Goal: Transaction & Acquisition: Purchase product/service

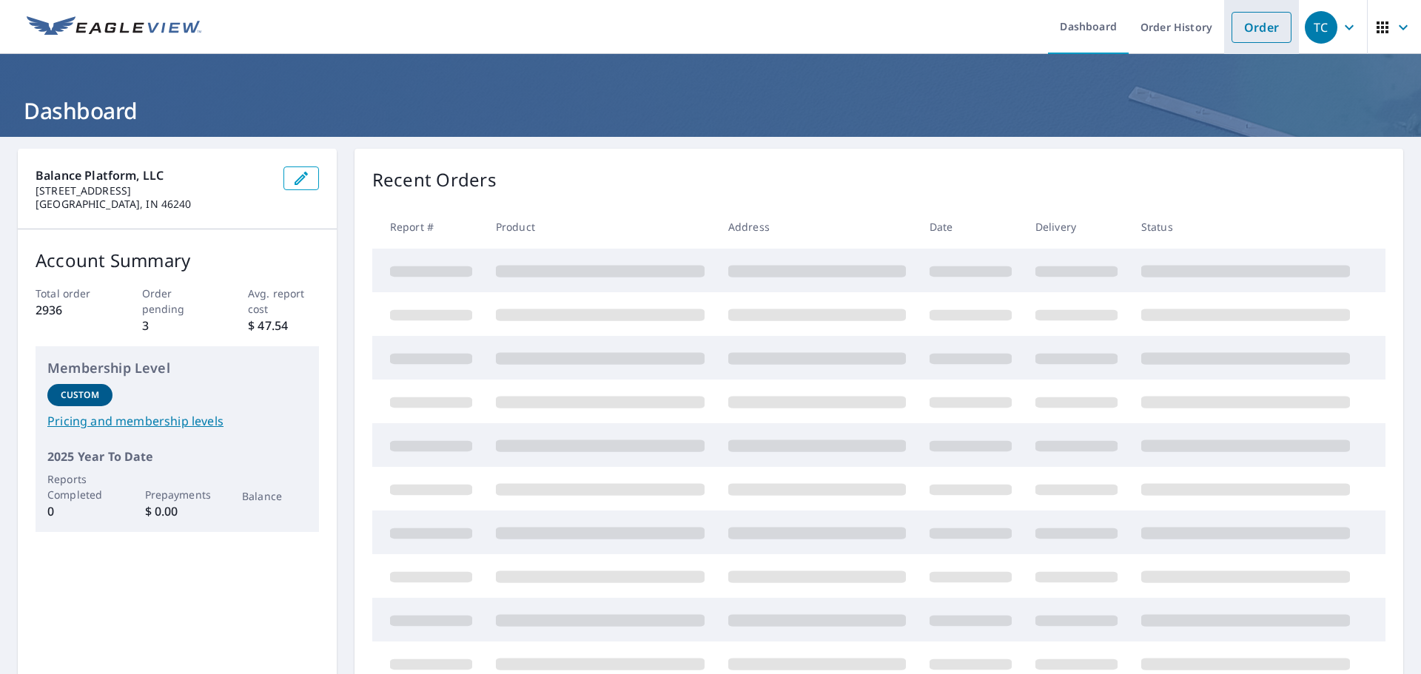
click at [1242, 22] on link "Order" at bounding box center [1261, 27] width 60 height 31
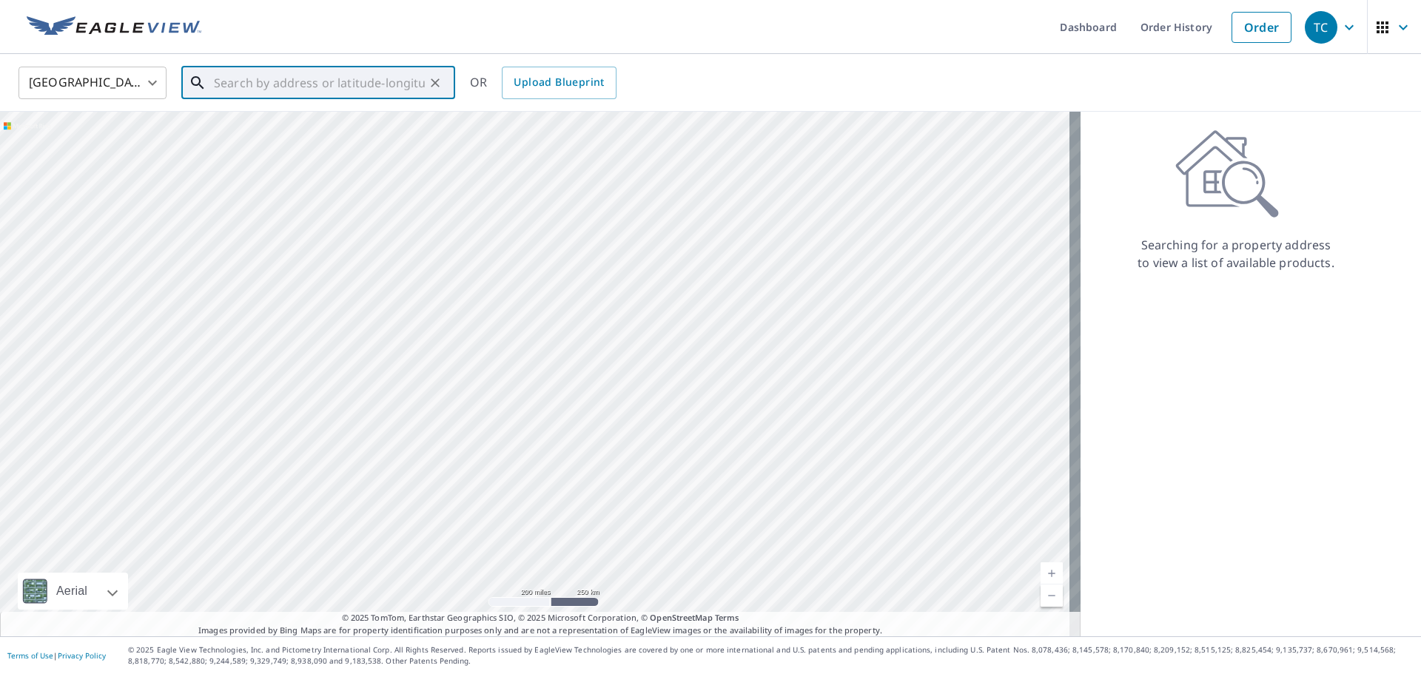
click at [312, 91] on input "text" at bounding box center [319, 82] width 211 height 41
paste input "5562 [PERSON_NAME]"
click at [326, 123] on span "5562 [PERSON_NAME]" at bounding box center [327, 126] width 232 height 18
type input "[STREET_ADDRESS]"
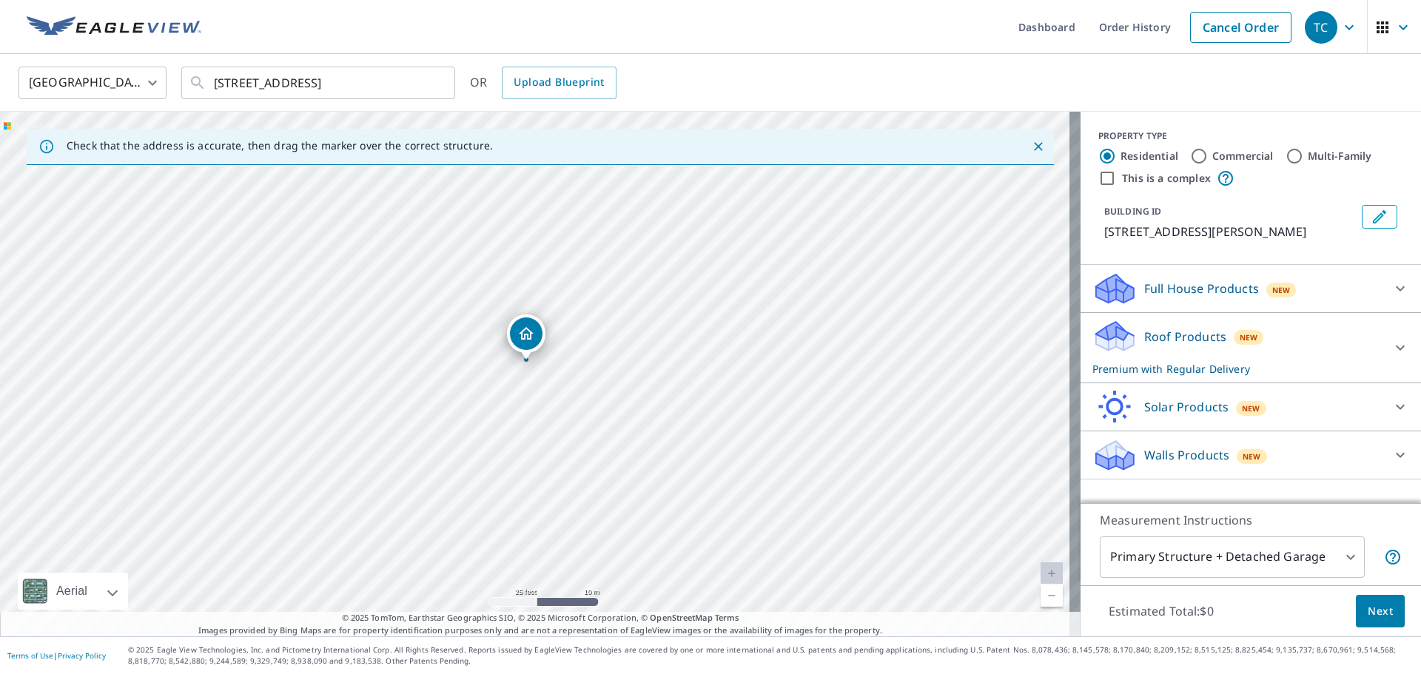
click at [551, 410] on div "[STREET_ADDRESS]" at bounding box center [540, 374] width 1080 height 525
click at [1031, 151] on icon "Close" at bounding box center [1038, 146] width 15 height 15
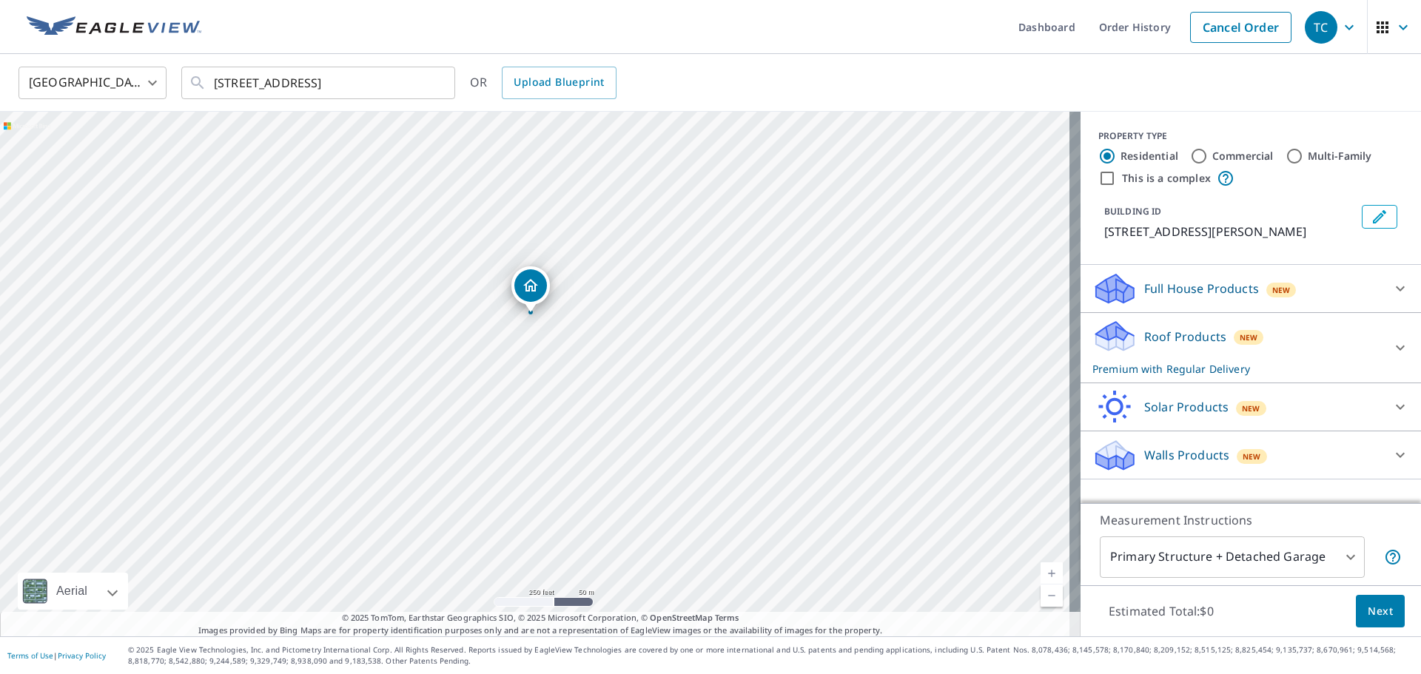
drag, startPoint x: 818, startPoint y: 527, endPoint x: 648, endPoint y: 383, distance: 222.6
click at [648, 383] on div "[STREET_ADDRESS]" at bounding box center [540, 374] width 1080 height 525
drag, startPoint x: 574, startPoint y: 304, endPoint x: 609, endPoint y: 423, distance: 124.3
click at [609, 423] on div "[STREET_ADDRESS]" at bounding box center [540, 374] width 1080 height 525
drag, startPoint x: 509, startPoint y: 258, endPoint x: 586, endPoint y: 405, distance: 165.5
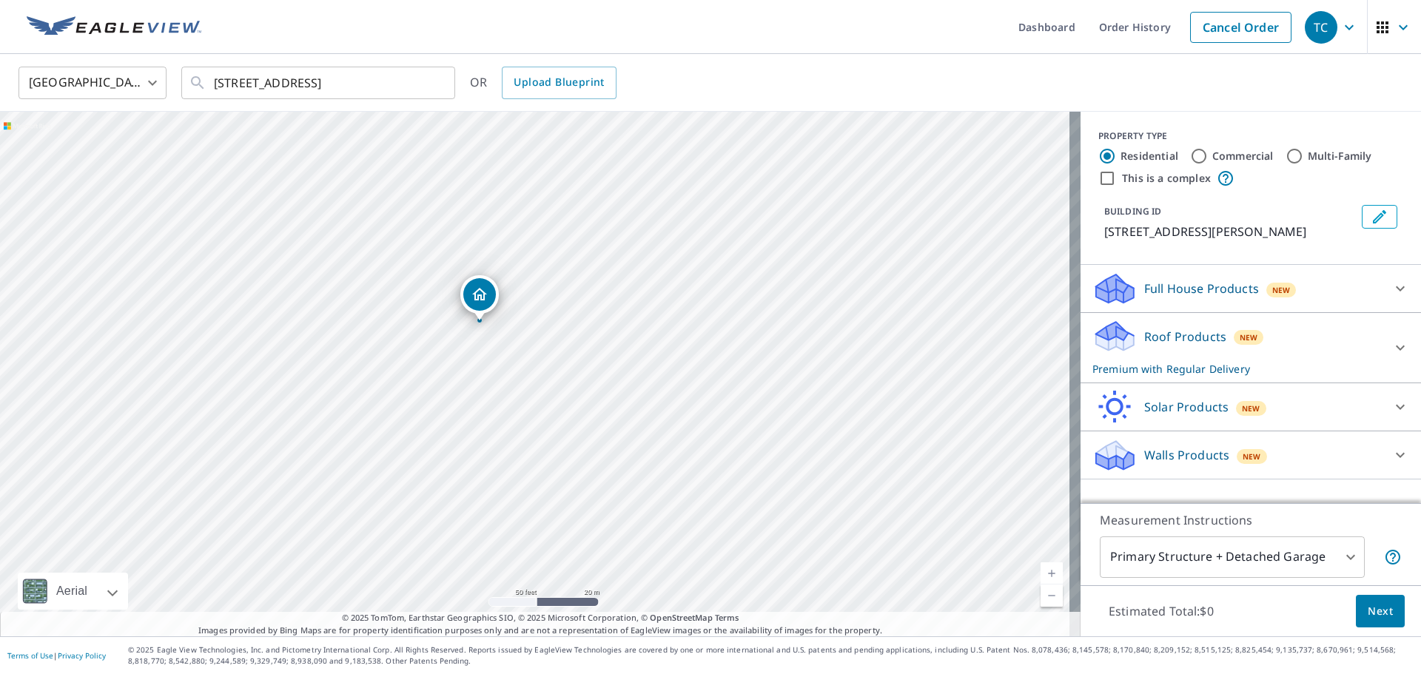
click at [586, 405] on div "[STREET_ADDRESS]" at bounding box center [540, 374] width 1080 height 525
click at [373, 90] on input "[STREET_ADDRESS]" at bounding box center [319, 82] width 211 height 41
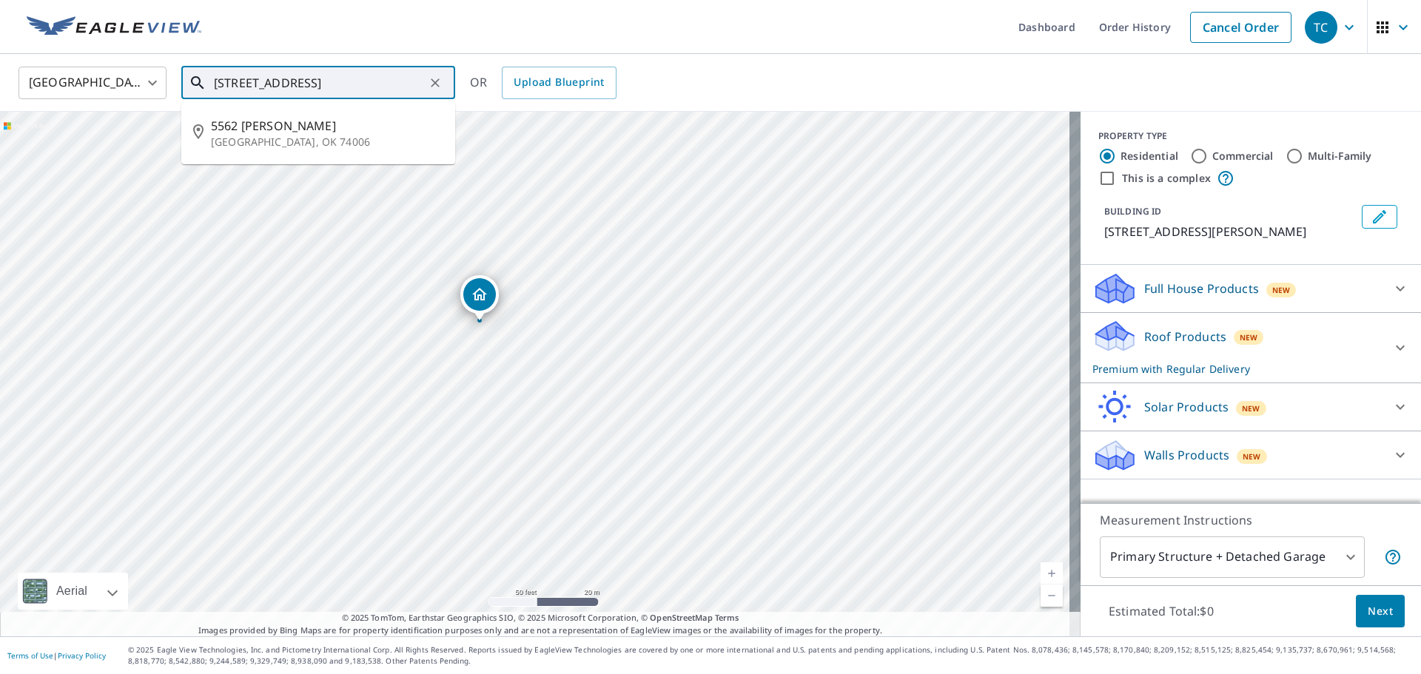
click at [373, 90] on input "[STREET_ADDRESS]" at bounding box center [319, 82] width 211 height 41
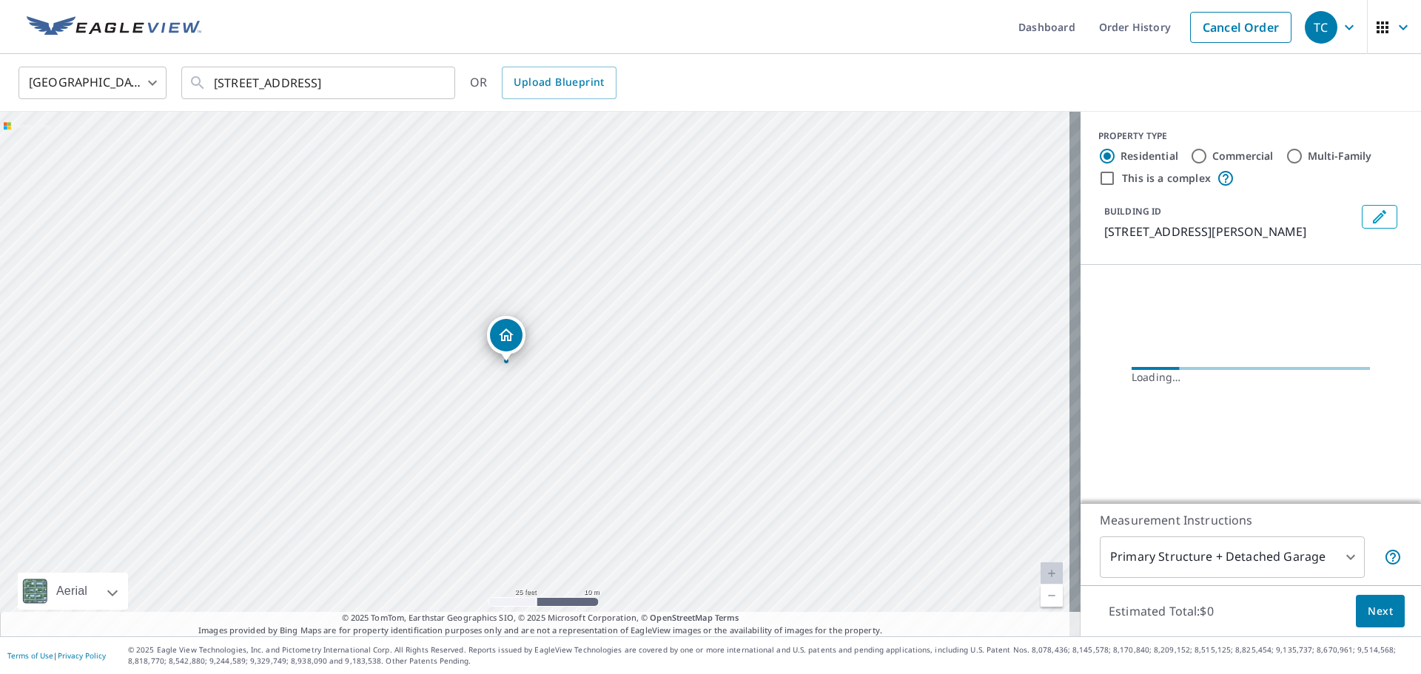
drag, startPoint x: 435, startPoint y: 322, endPoint x: 513, endPoint y: 428, distance: 131.9
click at [513, 428] on div "[STREET_ADDRESS]" at bounding box center [540, 374] width 1080 height 525
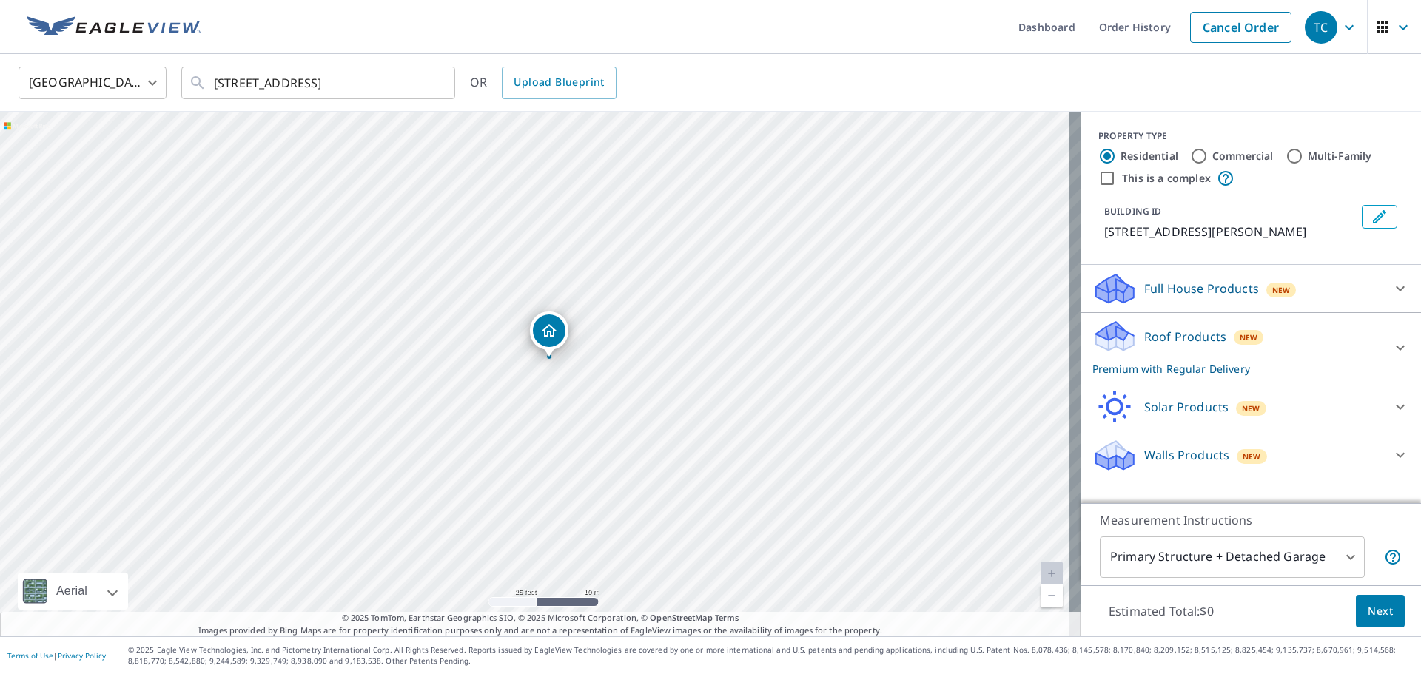
drag, startPoint x: 539, startPoint y: 337, endPoint x: 554, endPoint y: 323, distance: 20.4
drag, startPoint x: 533, startPoint y: 337, endPoint x: 528, endPoint y: 345, distance: 8.6
click at [1229, 565] on body "TC TC Dashboard Order History Cancel Order TC United States US ​ 5562 Lauren Ct…" at bounding box center [710, 337] width 1421 height 674
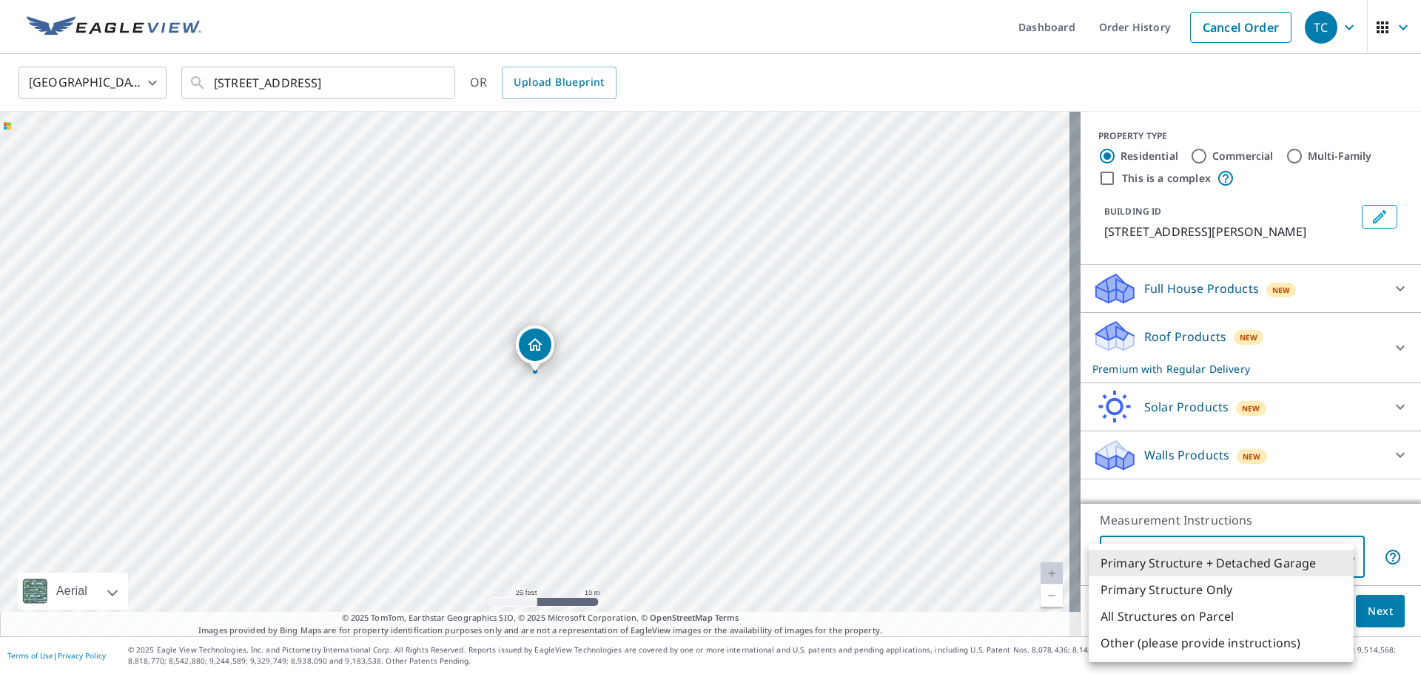
click at [1227, 614] on li "All Structures on Parcel" at bounding box center [1221, 616] width 265 height 27
type input "3"
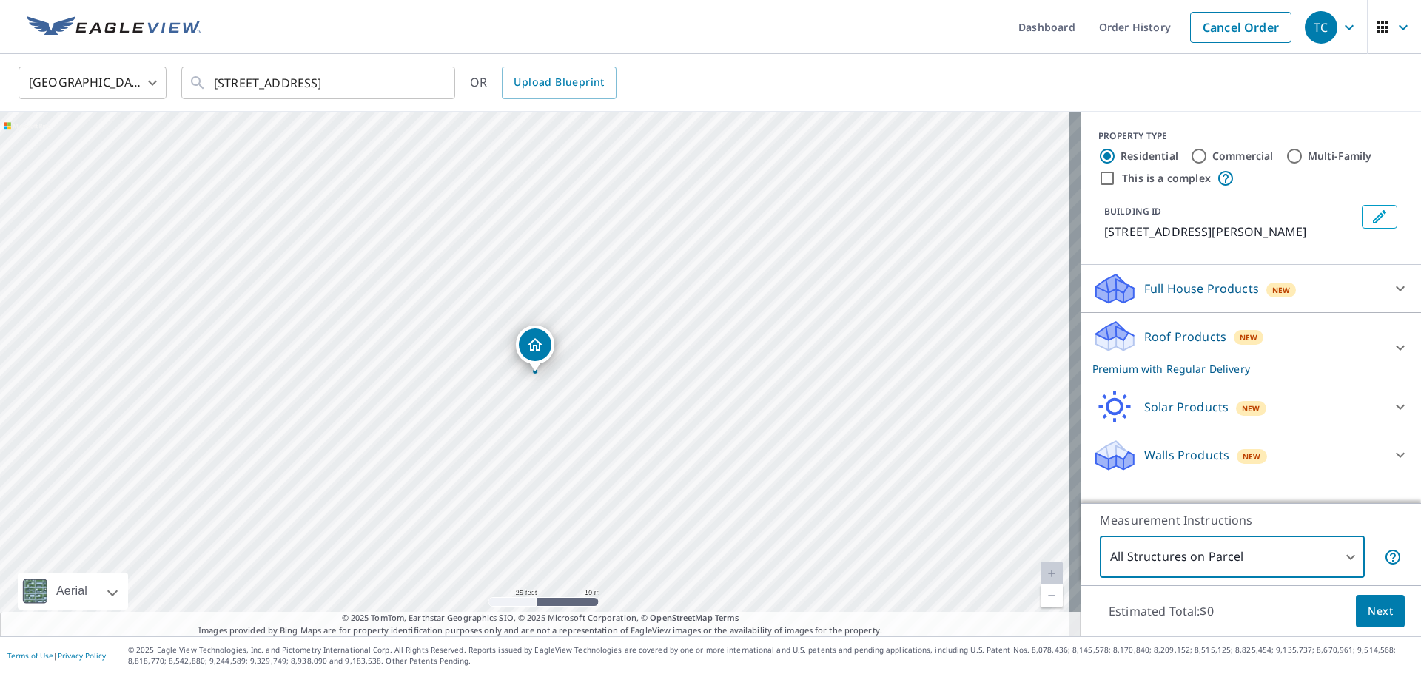
click at [1373, 613] on span "Next" at bounding box center [1380, 611] width 25 height 19
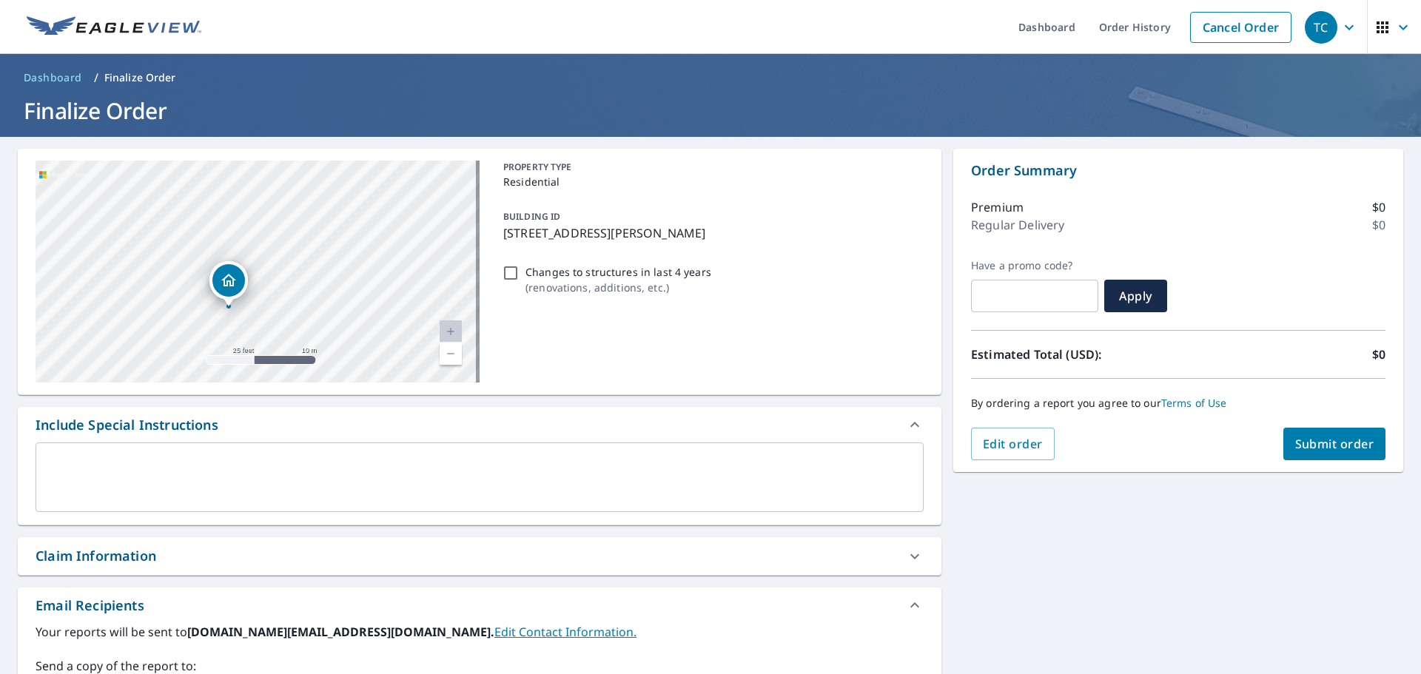
drag, startPoint x: 141, startPoint y: 231, endPoint x: 375, endPoint y: 306, distance: 246.4
click at [375, 306] on div "[STREET_ADDRESS]" at bounding box center [258, 272] width 444 height 222
drag, startPoint x: 326, startPoint y: 313, endPoint x: 359, endPoint y: 260, distance: 62.4
click at [359, 260] on div "[STREET_ADDRESS]" at bounding box center [258, 272] width 444 height 222
click at [297, 563] on div "Claim Information" at bounding box center [466, 556] width 861 height 20
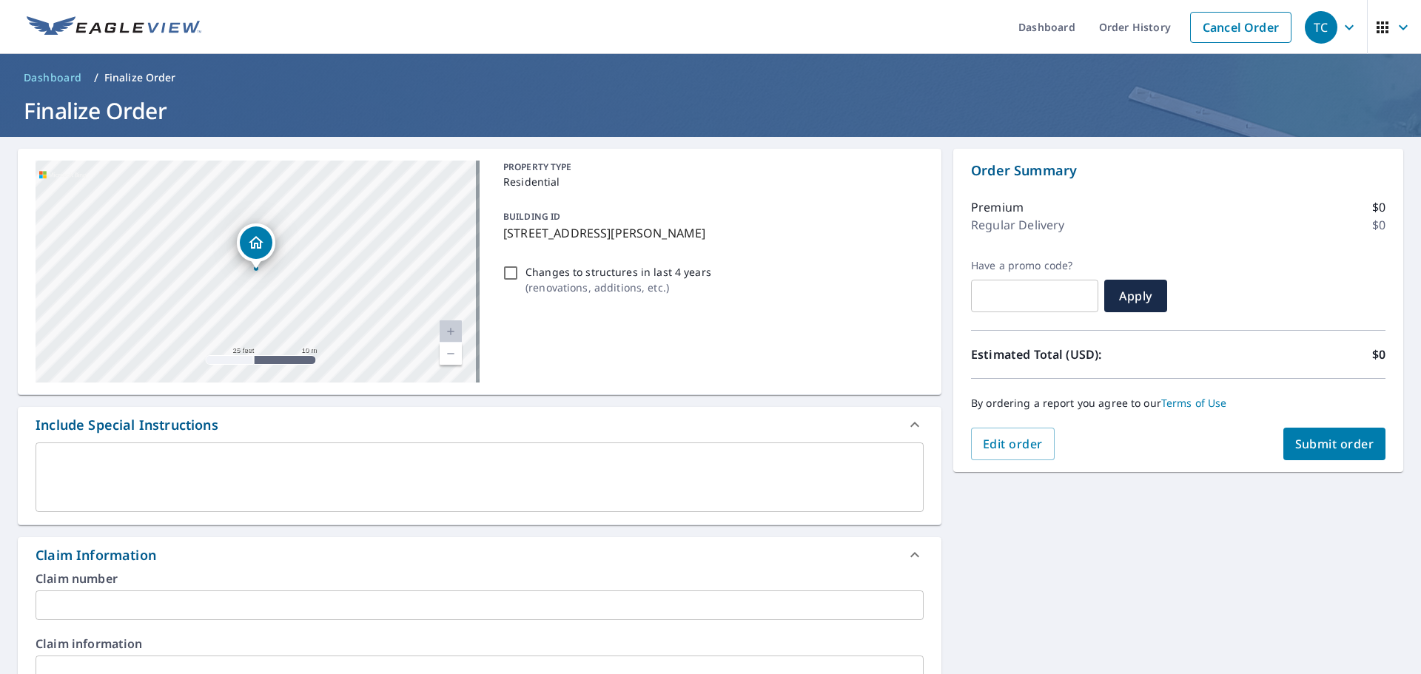
click at [217, 597] on input "text" at bounding box center [480, 606] width 888 height 30
paste input "Thomas Roofing OK_LucasJames_3684F349G_Statefarm"
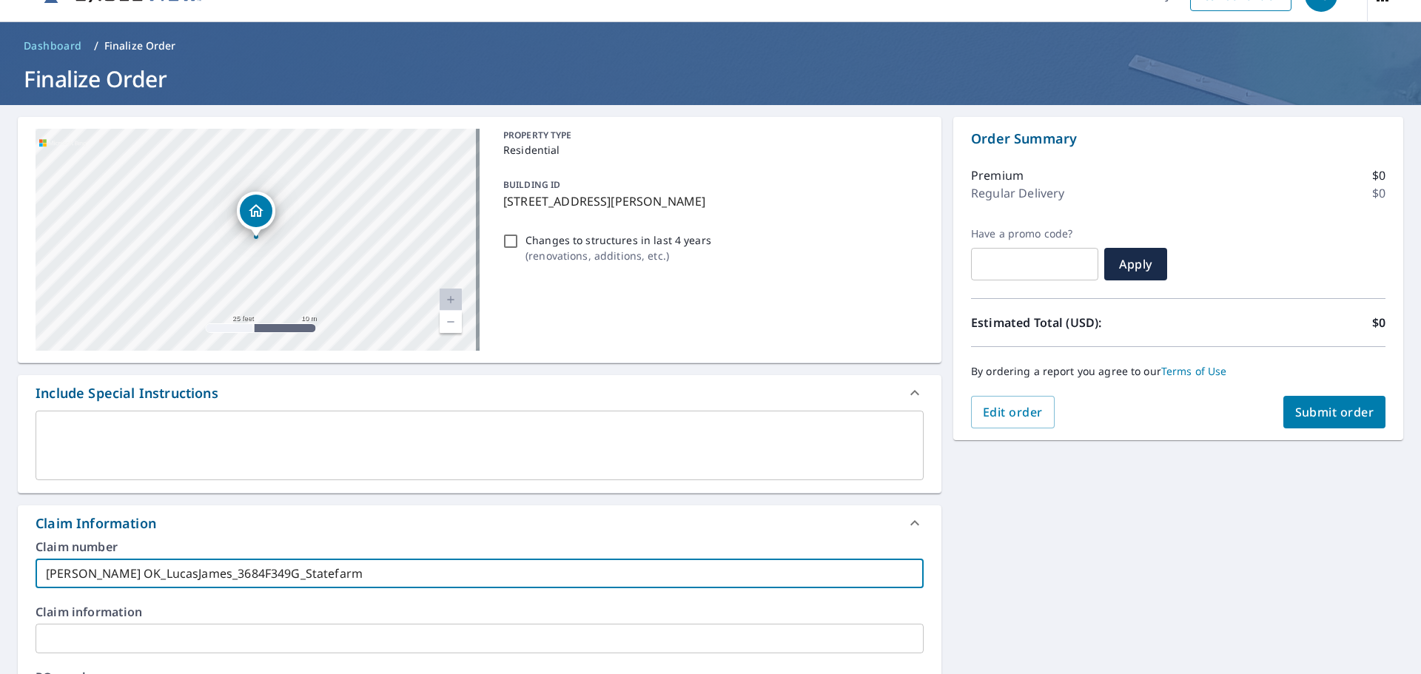
scroll to position [50, 0]
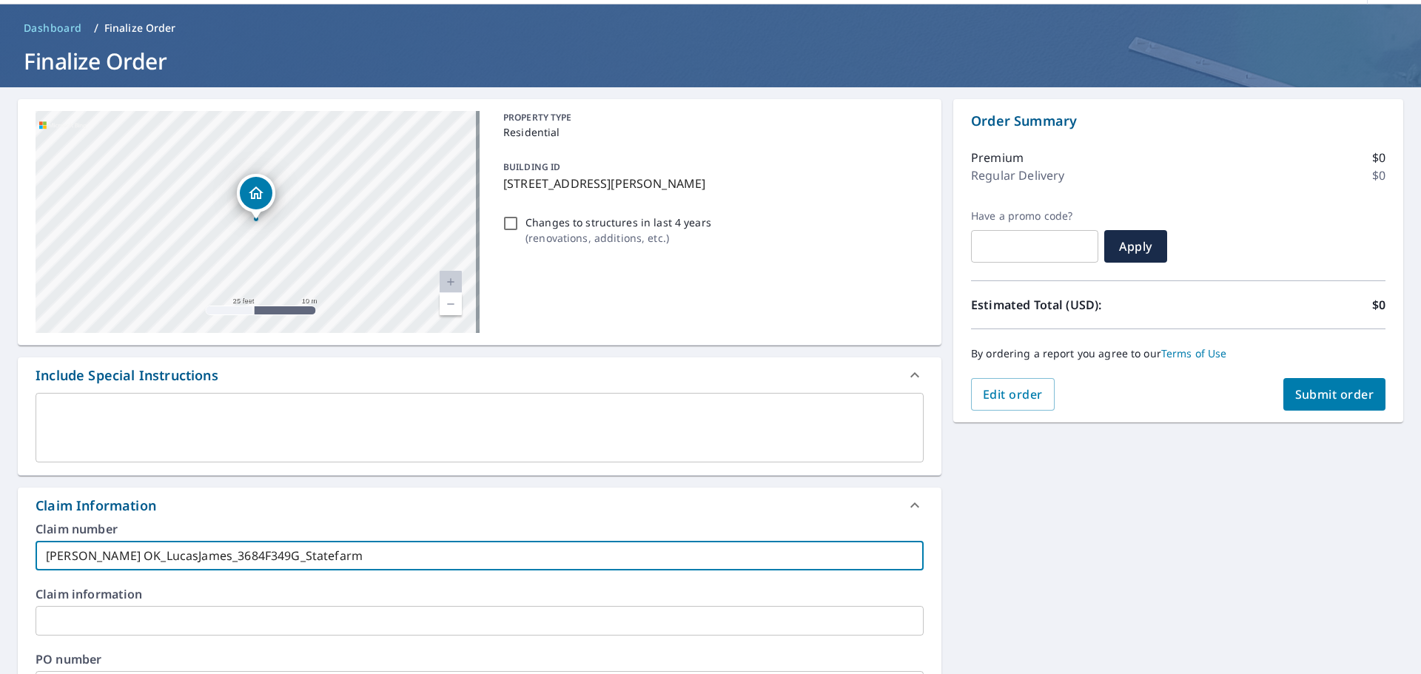
type input "Thomas Roofing OK_LucasJames_3684F349G_Statefarm"
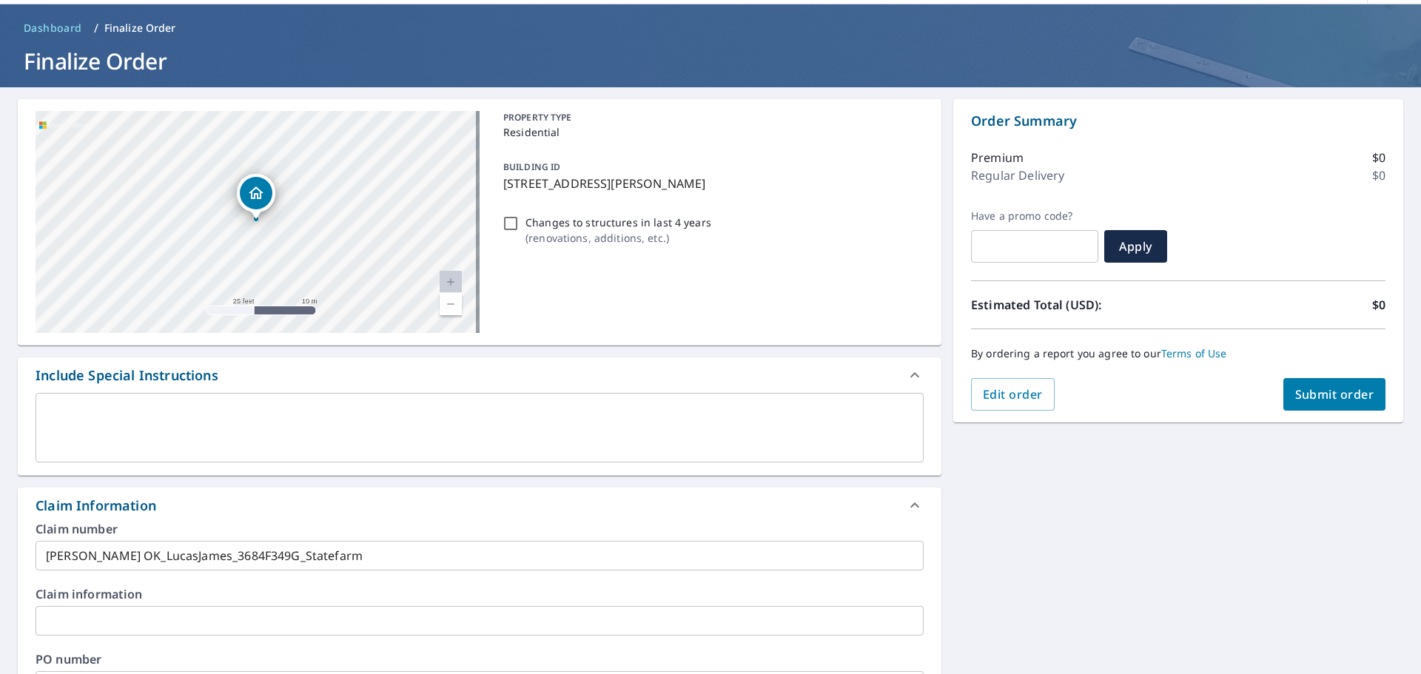
click at [198, 605] on div "Claim information ​" at bounding box center [480, 611] width 888 height 47
click at [197, 613] on input "text" at bounding box center [480, 621] width 888 height 30
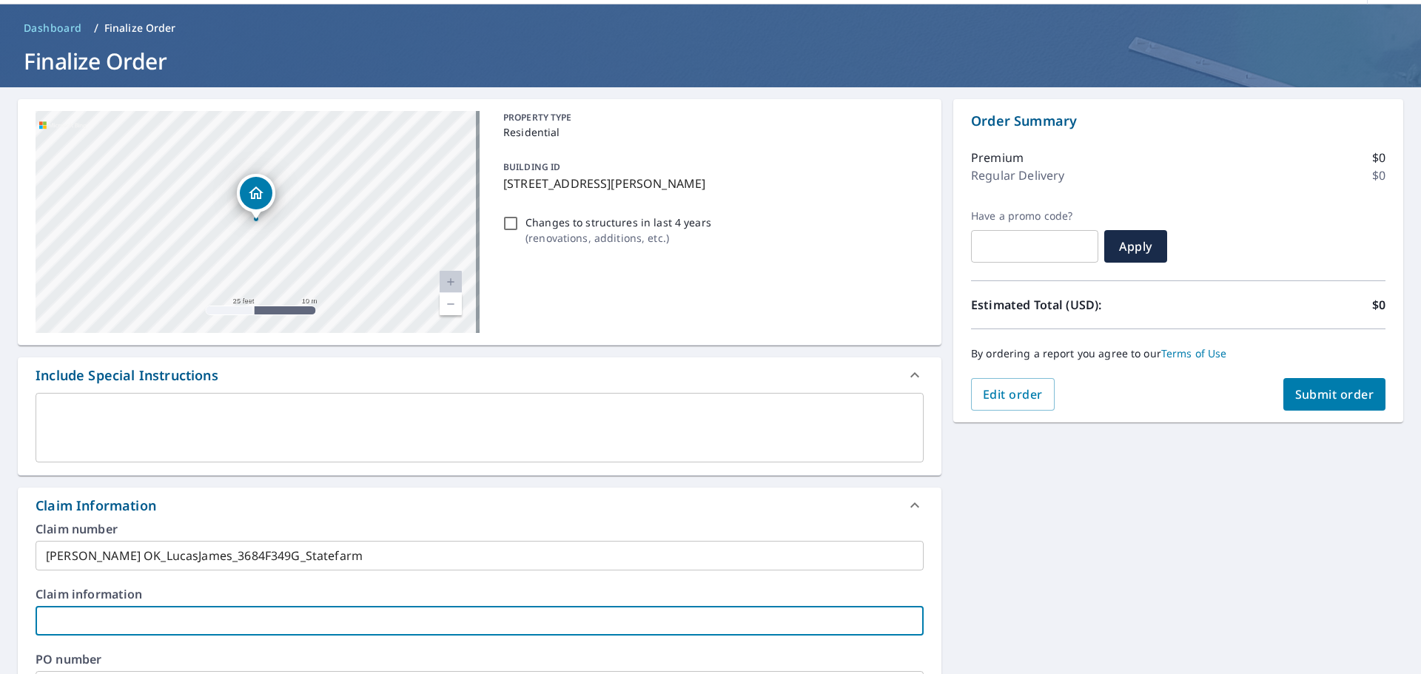
paste input "Thomas Roofing OK_LucasJames_3684F349G_Statefarm"
type input "Thomas Roofing OK_LucasJames_3684F349G_Statefarm"
click at [1061, 525] on div "5562 Lauren Ct Bartlesville, OK 74006 Aerial Road A standard road map Aerial A …" at bounding box center [710, 638] width 1421 height 1103
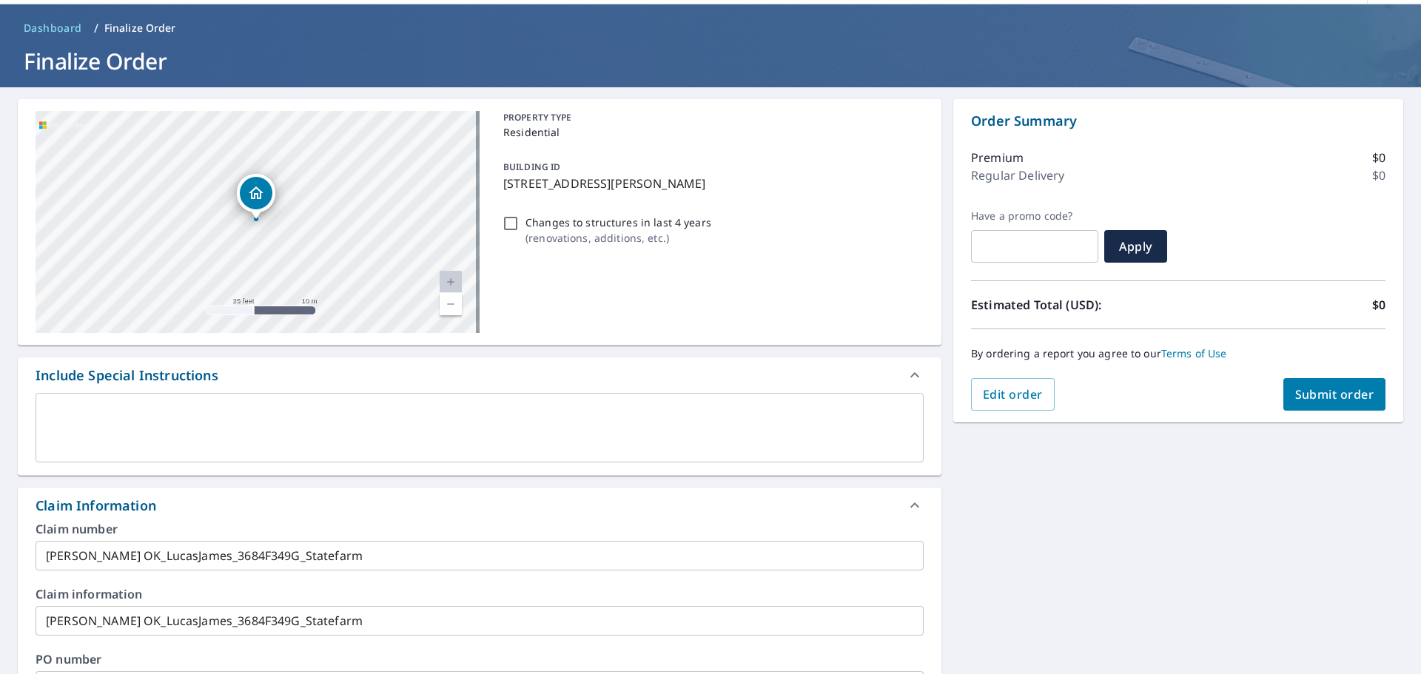
click at [1319, 399] on span "Submit order" at bounding box center [1334, 394] width 79 height 16
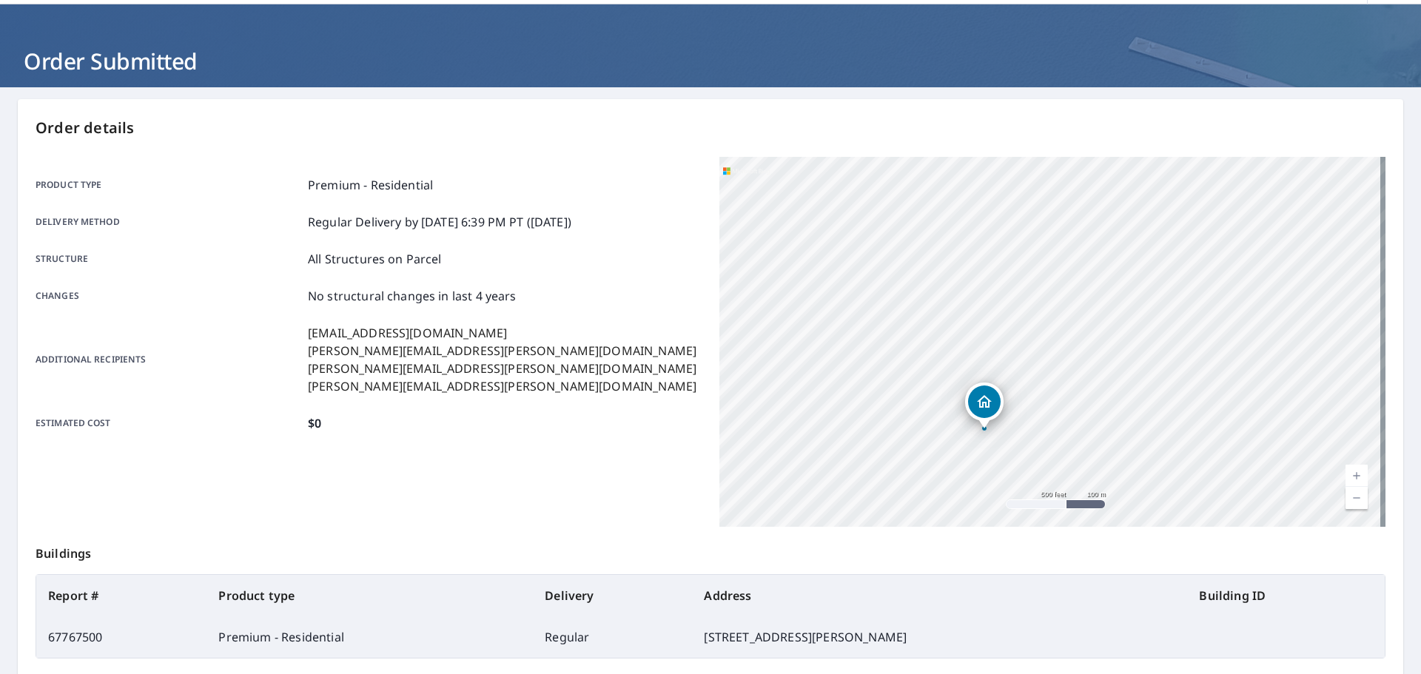
drag, startPoint x: 912, startPoint y: 639, endPoint x: 64, endPoint y: 593, distance: 849.3
click at [47, 593] on table "Report # Product type Delivery Address Building ID 67767500 Premium - Residenti…" at bounding box center [711, 616] width 1350 height 84
copy table "Report # Product type Delivery Address Building ID 67767500 Premium - Residenti…"
